Goal: Task Accomplishment & Management: Use online tool/utility

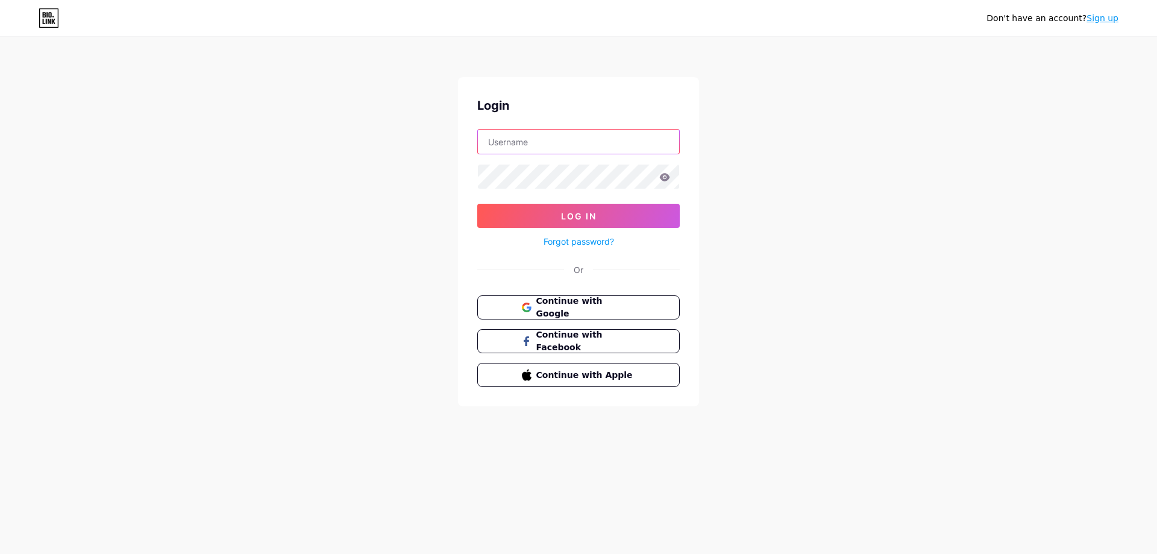
paste input "lawyerphiladelphia"
type input "lawyerphiladelphia"
click at [550, 216] on button "Log In" at bounding box center [578, 216] width 202 height 24
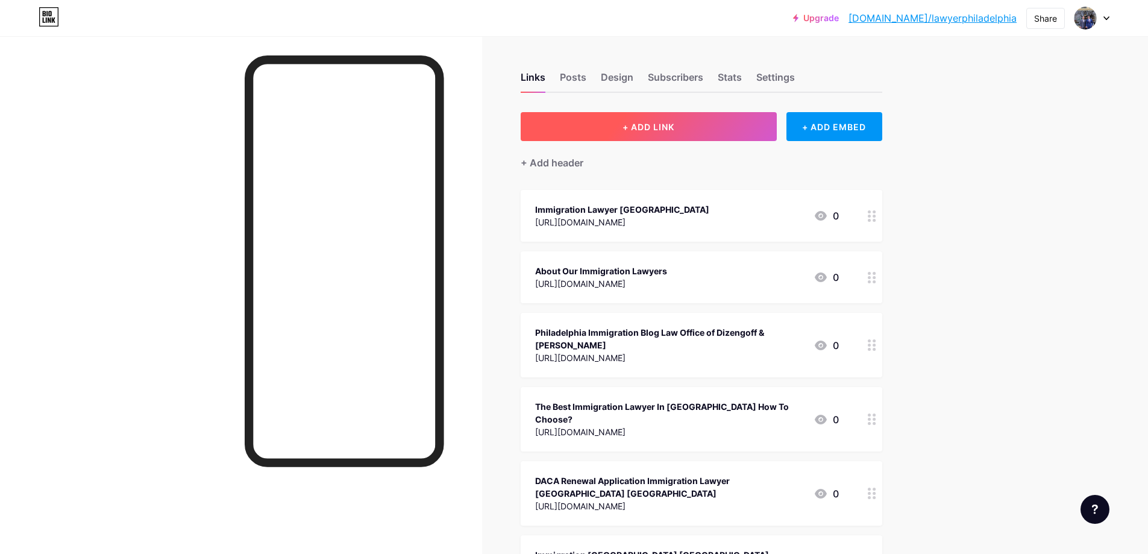
click at [636, 125] on span "+ ADD LINK" at bounding box center [649, 127] width 52 height 10
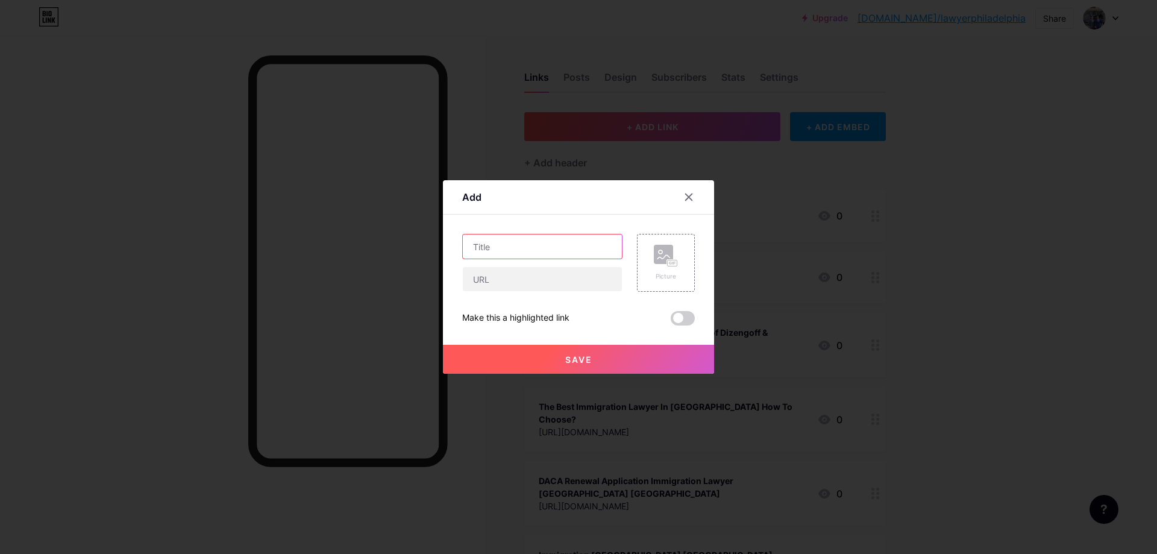
click at [498, 248] on input "text" at bounding box center [542, 246] width 159 height 24
paste input "Immigration Lawyers Serving [GEOGRAPHIC_DATA]"
type input "Immigration Lawyers Serving [GEOGRAPHIC_DATA]"
click at [503, 287] on input "text" at bounding box center [542, 279] width 159 height 24
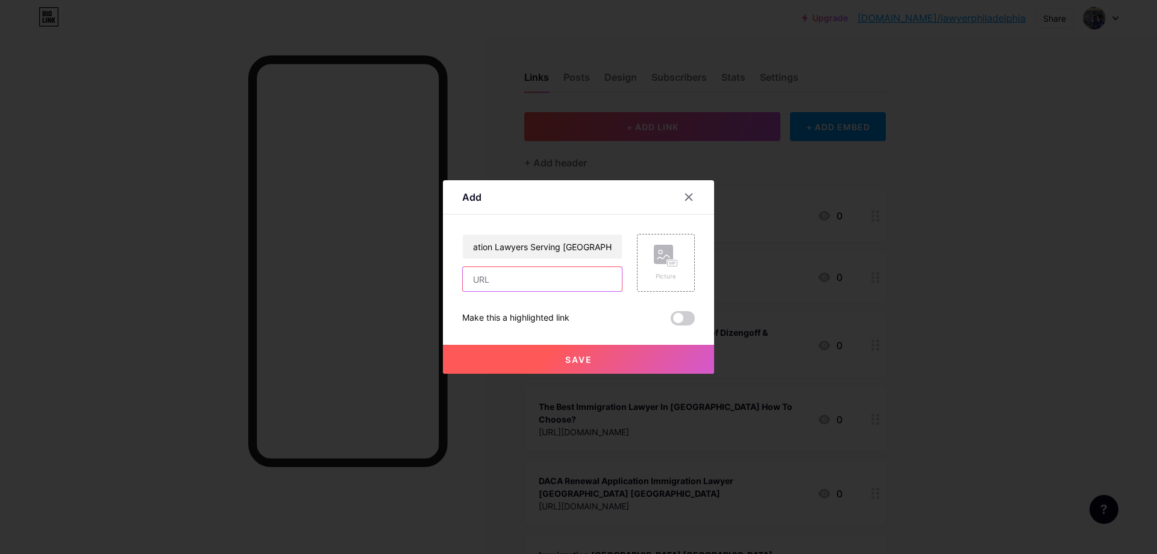
scroll to position [0, 0]
paste input "[URL][DOMAIN_NAME]"
type input "[URL][DOMAIN_NAME]"
click at [576, 354] on span "Save" at bounding box center [578, 359] width 27 height 10
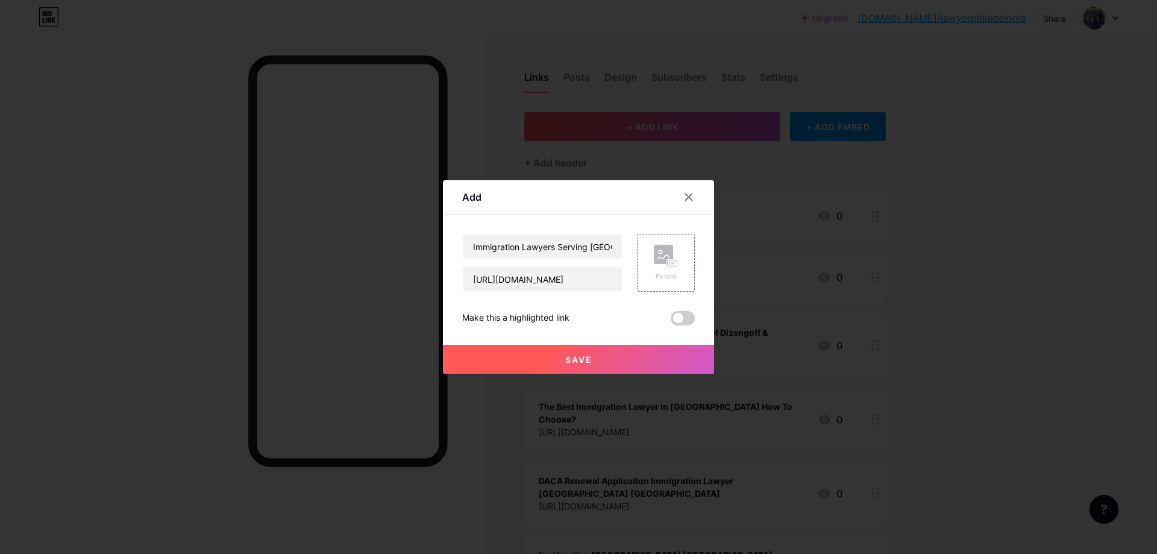
scroll to position [0, 0]
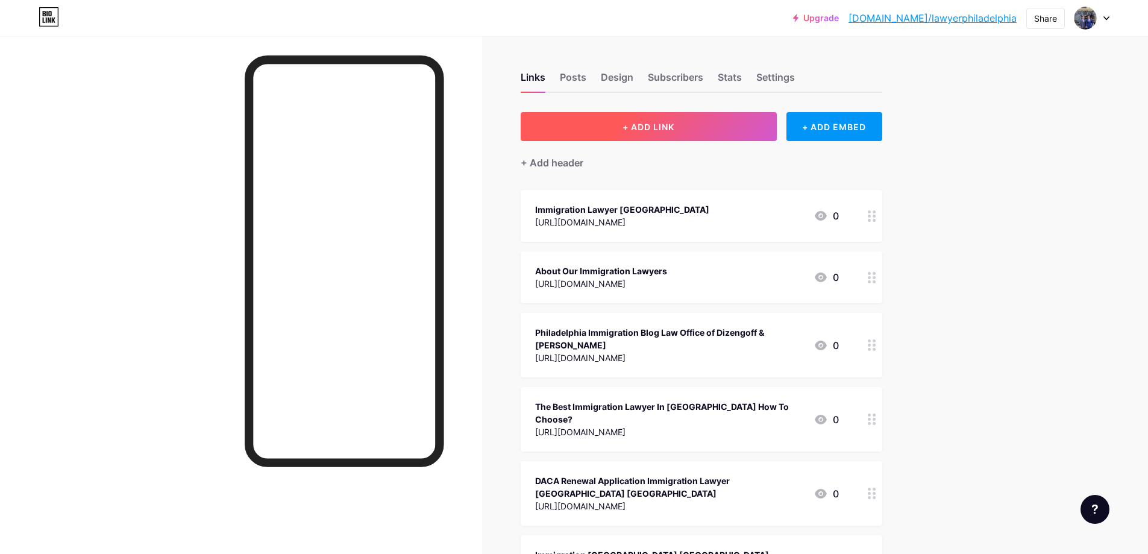
click at [638, 130] on span "+ ADD LINK" at bounding box center [649, 127] width 52 height 10
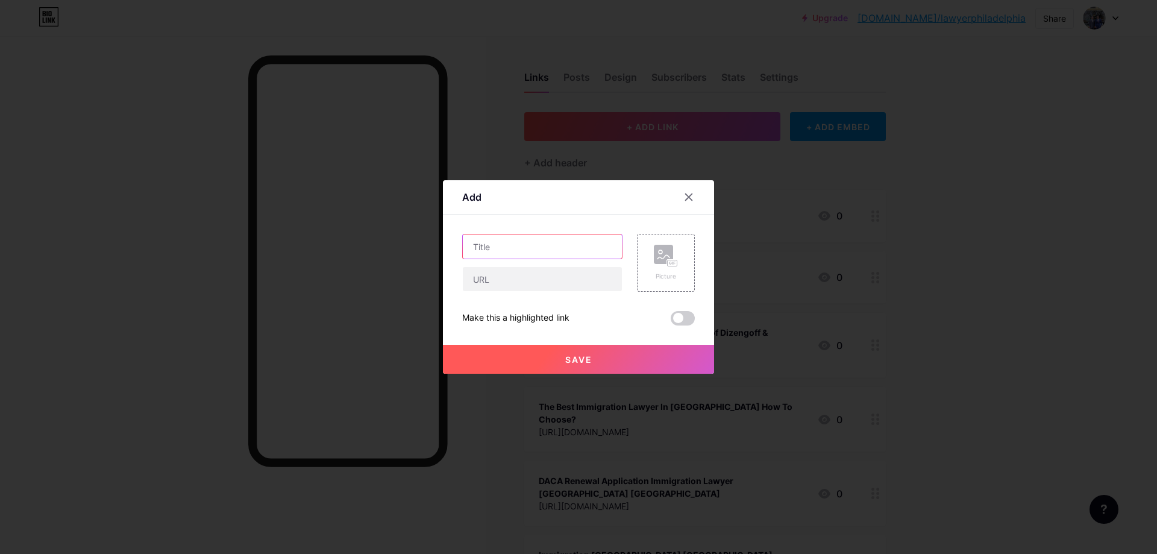
paste input "Immigration Lawyers Serving [GEOGRAPHIC_DATA]"
type input "Immigration Lawyers Serving [GEOGRAPHIC_DATA] [GEOGRAPHIC_DATA]"
click at [524, 286] on input "text" at bounding box center [542, 279] width 159 height 24
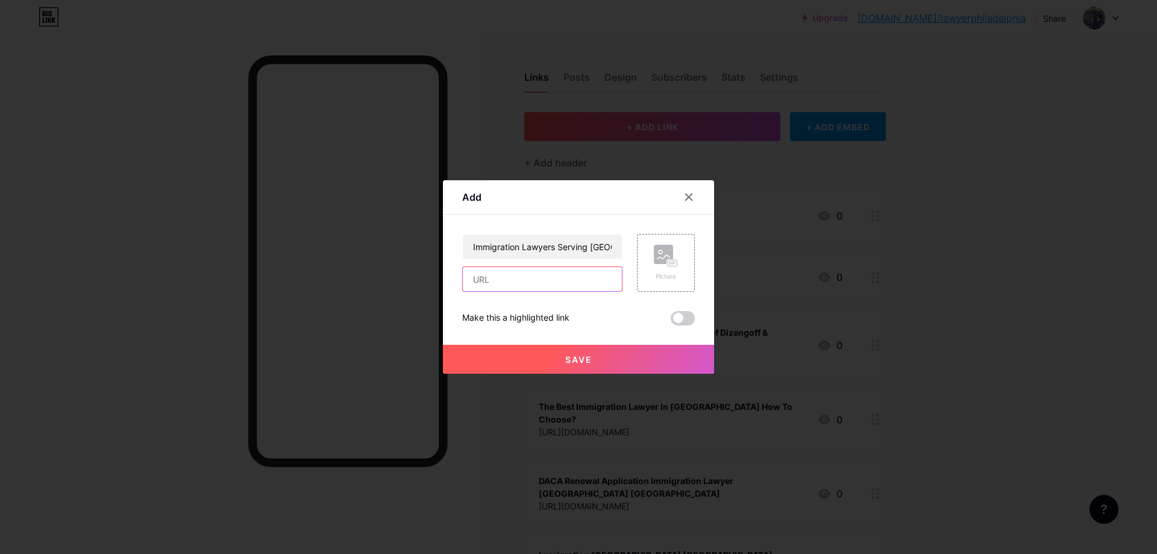
paste input "[URL][DOMAIN_NAME]"
type input "[URL][DOMAIN_NAME]"
click at [569, 363] on span "Save" at bounding box center [578, 359] width 27 height 10
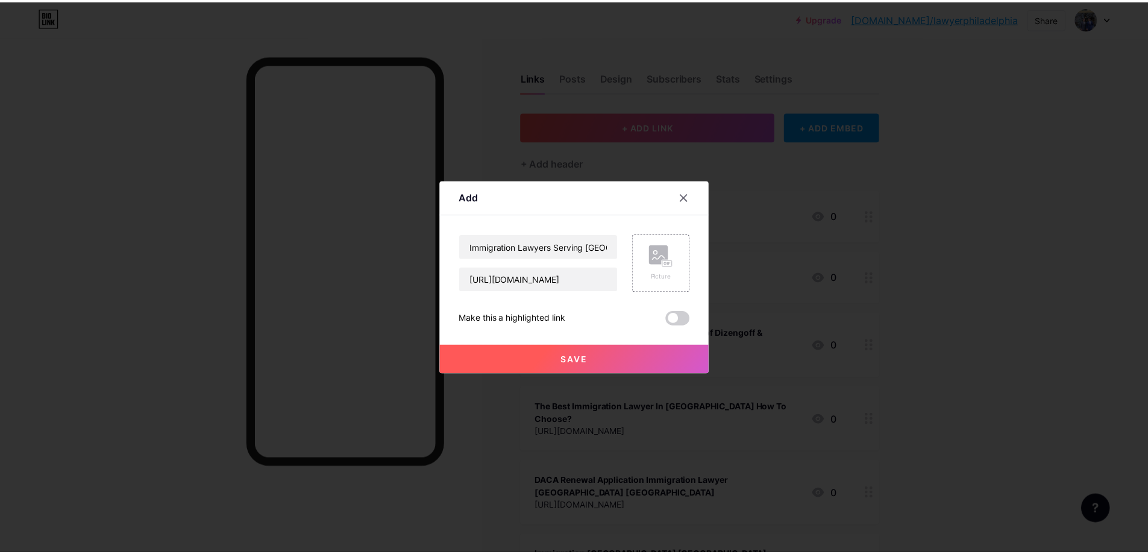
scroll to position [0, 0]
